Goal: Communication & Community: Answer question/provide support

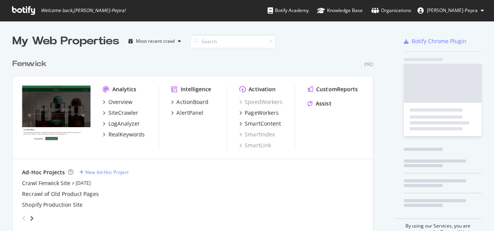
scroll to position [224, 482]
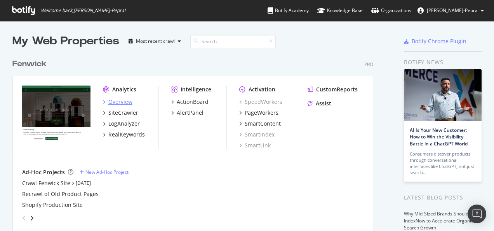
click at [125, 101] on div "Overview" at bounding box center [120, 102] width 24 height 8
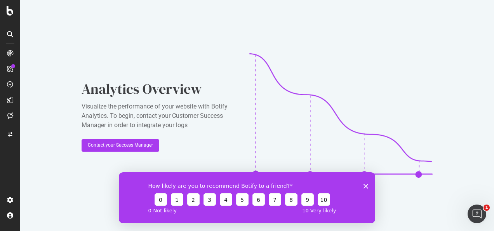
click at [365, 182] on div "How likely are you to recommend Botify to a friend? 0 1 2 3 4 5 6 7 8 9 10 0 - …" at bounding box center [247, 197] width 256 height 51
click at [13, 112] on div at bounding box center [10, 115] width 12 height 12
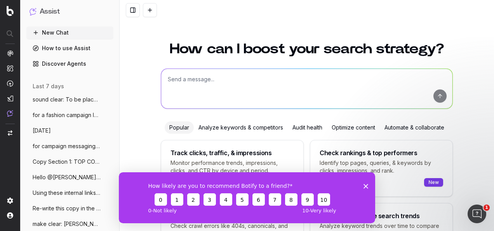
scroll to position [64, 0]
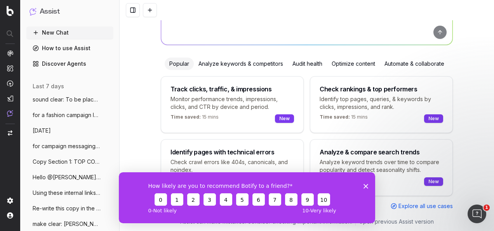
click at [197, 78] on div "Track clicks, traffic, & impressions Monitor performance trends, impressions, c…" at bounding box center [232, 104] width 143 height 57
type textarea "Change in clicks/CTR/impressions over last 28 days vs last (branded vs non-bran…"
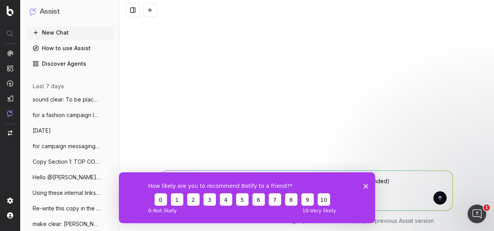
scroll to position [0, 0]
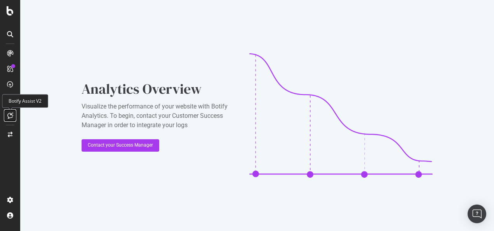
click at [10, 116] on icon at bounding box center [10, 115] width 6 height 6
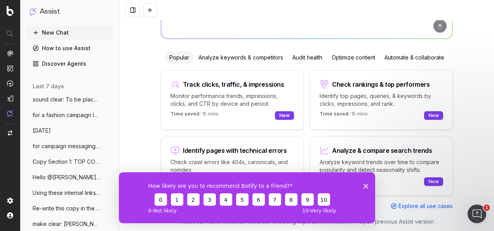
click at [347, 56] on div "Optimize content" at bounding box center [353, 57] width 53 height 12
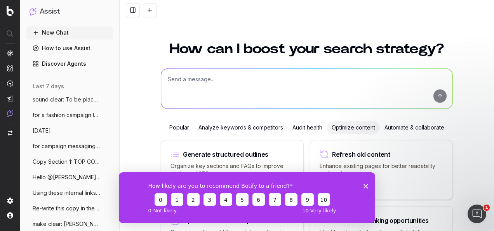
click at [305, 80] on textarea at bounding box center [306, 89] width 291 height 40
paste textarea "Short fun editorial intro Protect, Prep and Glow: 5 Step Morning Routine 1. Gen…"
type textarea "write copy in fenwick tone of voice following this brief: Short fun editorial i…"
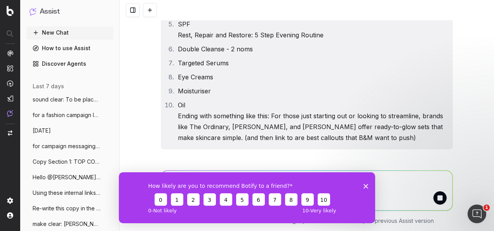
scroll to position [113, 0]
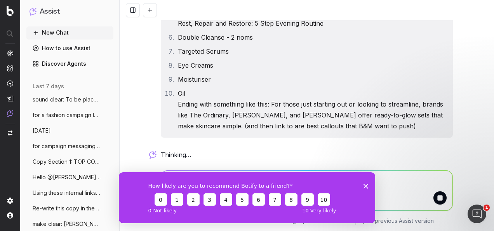
click at [365, 184] on icon "Close survey" at bounding box center [365, 185] width 5 height 5
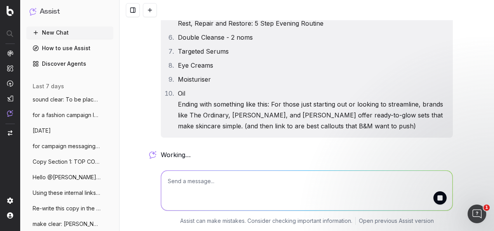
scroll to position [134, 0]
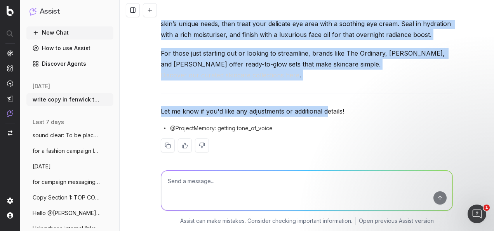
scroll to position [405, 0]
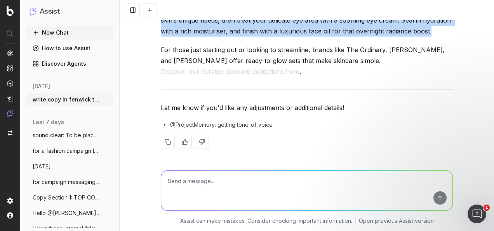
drag, startPoint x: 158, startPoint y: 26, endPoint x: 335, endPoint y: 80, distance: 184.8
click at [335, 80] on div "Here's a draft for your editorial intro, written in Fenwick's conversational ye…" at bounding box center [307, 10] width 292 height 304
copy div "Protect, Prep and Glow: Your 5-Step Morning Routine Rise and shine, it’s time t…"
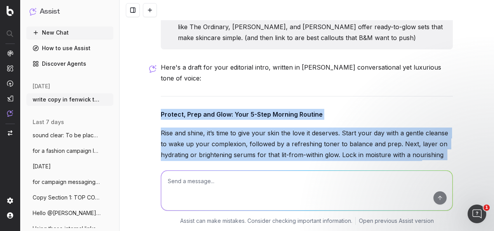
scroll to position [211, 0]
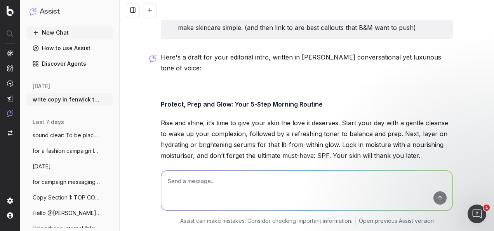
click at [328, 174] on textarea at bounding box center [306, 190] width 291 height 40
type textarea "make copy longer and include intro"
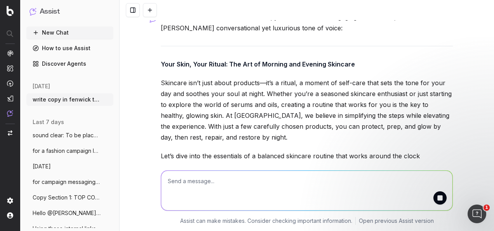
scroll to position [609, 0]
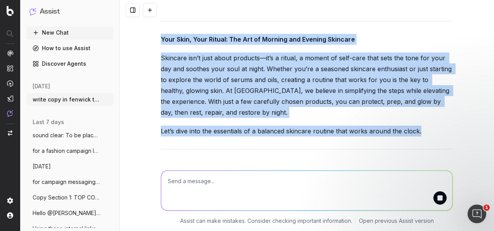
drag, startPoint x: 437, startPoint y: 134, endPoint x: 153, endPoint y: 35, distance: 301.2
click at [153, 35] on div "write copy in fenwick tone of voice following this brief: Short fun editorial i…" at bounding box center [307, 115] width 374 height 231
copy div "Your Skin, Your Ritual: The Art of Morning and Evening Skincare Skincare isn’t …"
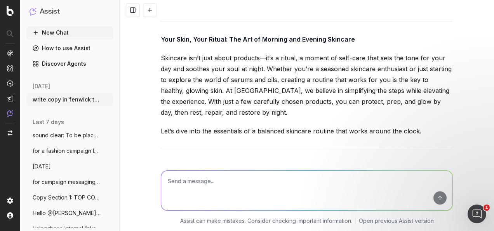
click at [267, 193] on textarea at bounding box center [306, 190] width 291 height 40
paste textarea "Transitional Skin: Editorial Copy Paragraph 1: Your Skin, Your Ritual: The Art …"
type textarea "Re-write in the fenwick tone of voice: Transitional Skin: Editorial Copy Paragr…"
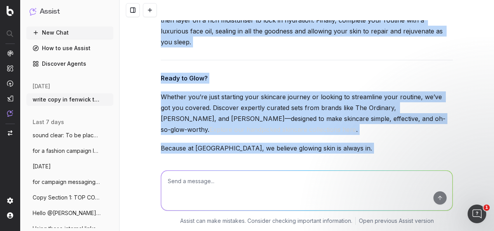
scroll to position [1852, 0]
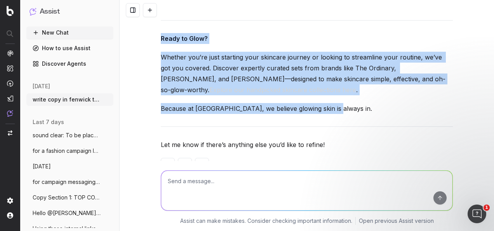
drag, startPoint x: 158, startPoint y: 85, endPoint x: 339, endPoint y: 87, distance: 180.9
copy div "Your Skin, Your Ritual: The Art of Morning and Evening Skincare Skincare is so …"
